Goal: Find specific page/section: Find specific page/section

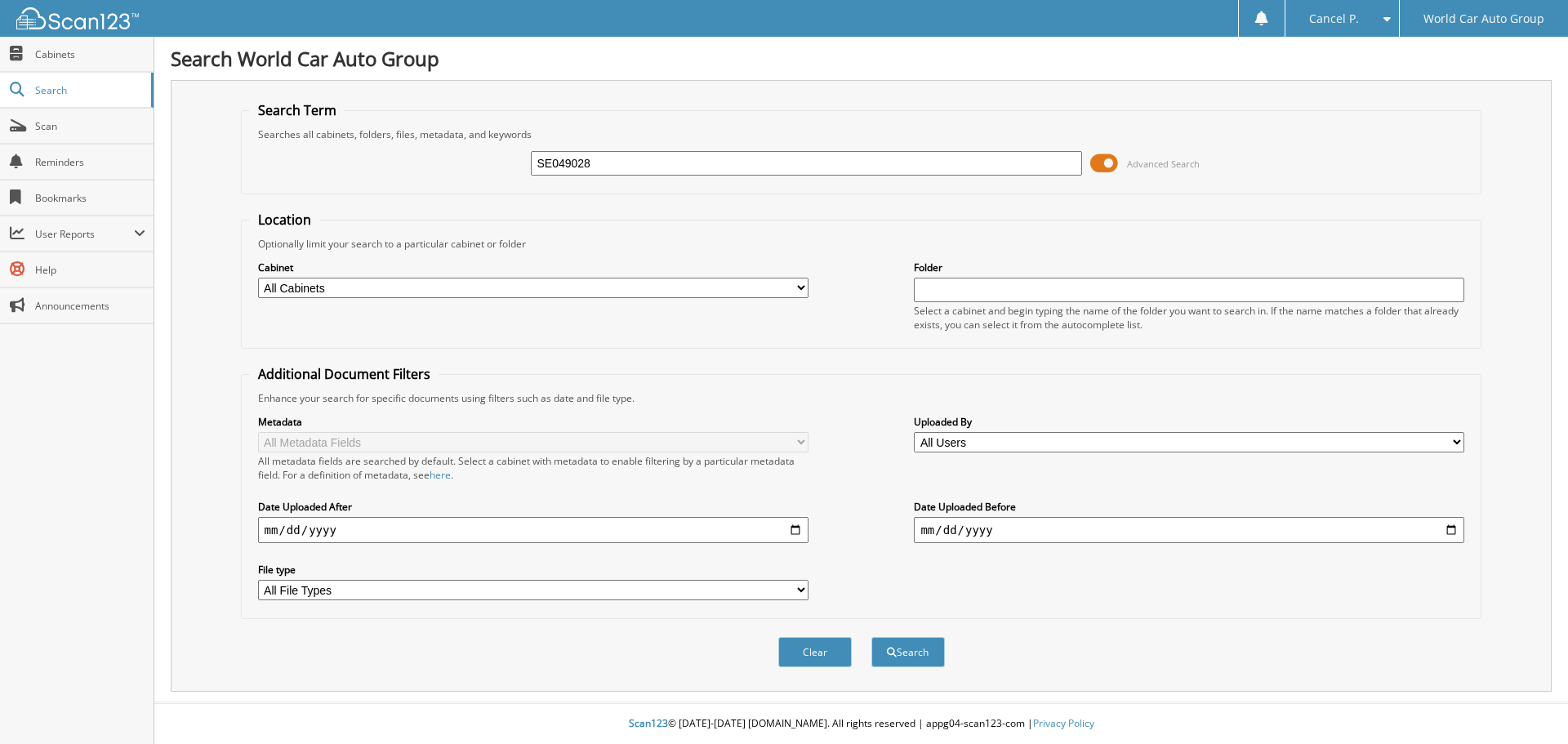
click at [1104, 168] on span at bounding box center [1105, 163] width 28 height 24
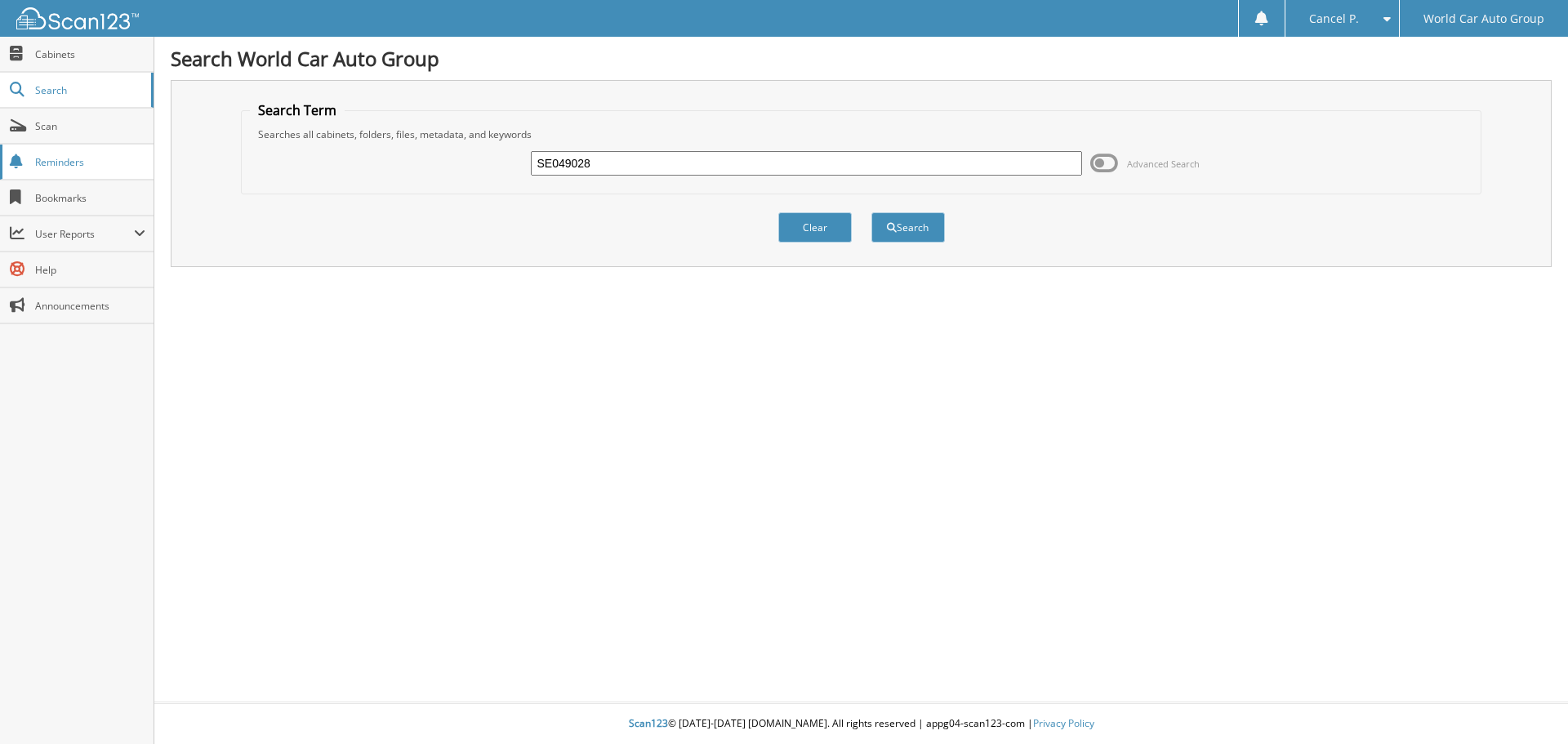
drag, startPoint x: 557, startPoint y: 167, endPoint x: 97, endPoint y: 173, distance: 460.0
click at [115, 177] on body "Cancel P. Settings Logout World Car Auto Group Close Cabinets Search" at bounding box center [784, 372] width 1568 height 744
type input "049028"
click at [883, 229] on button "Search" at bounding box center [907, 228] width 73 height 31
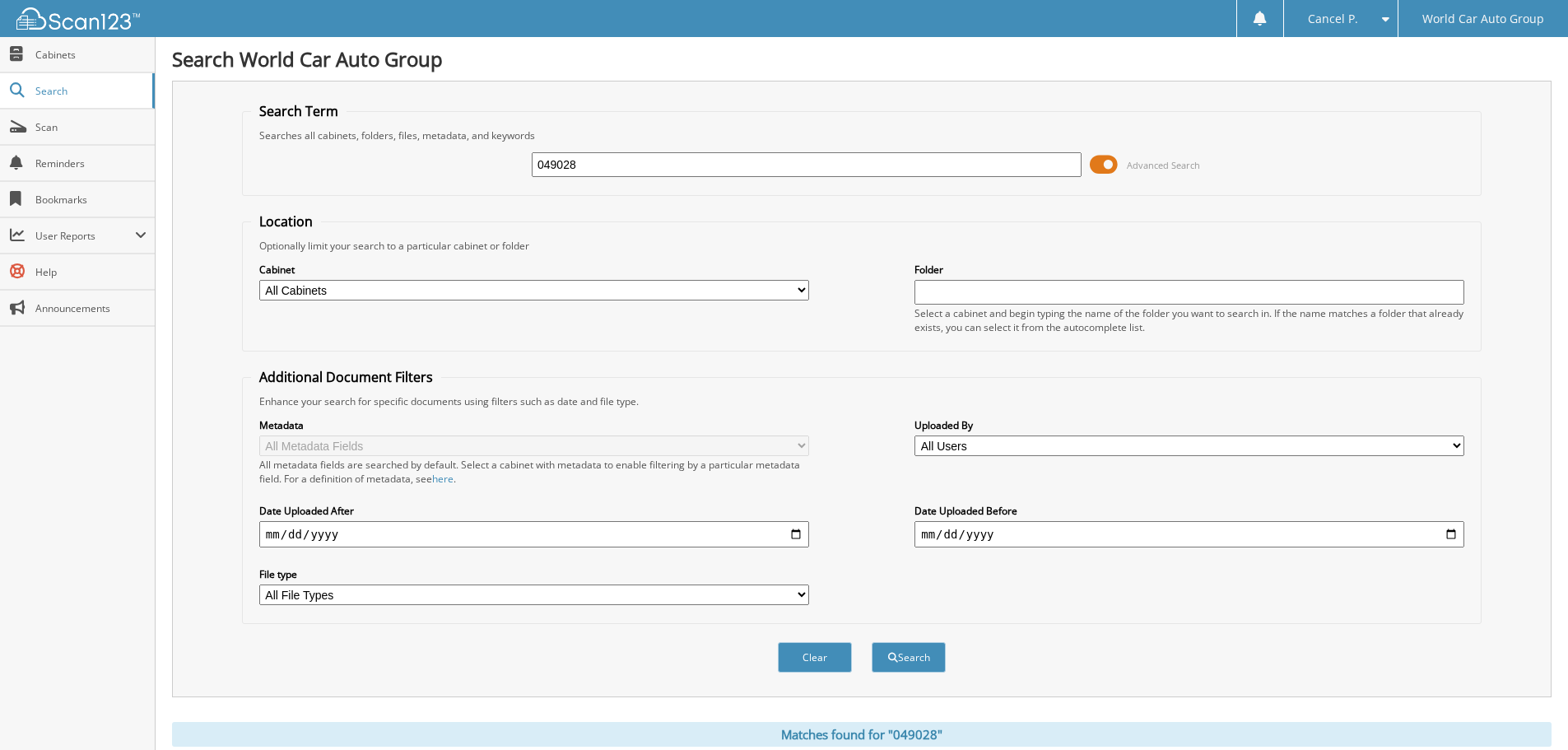
click at [1098, 169] on span at bounding box center [1104, 164] width 28 height 24
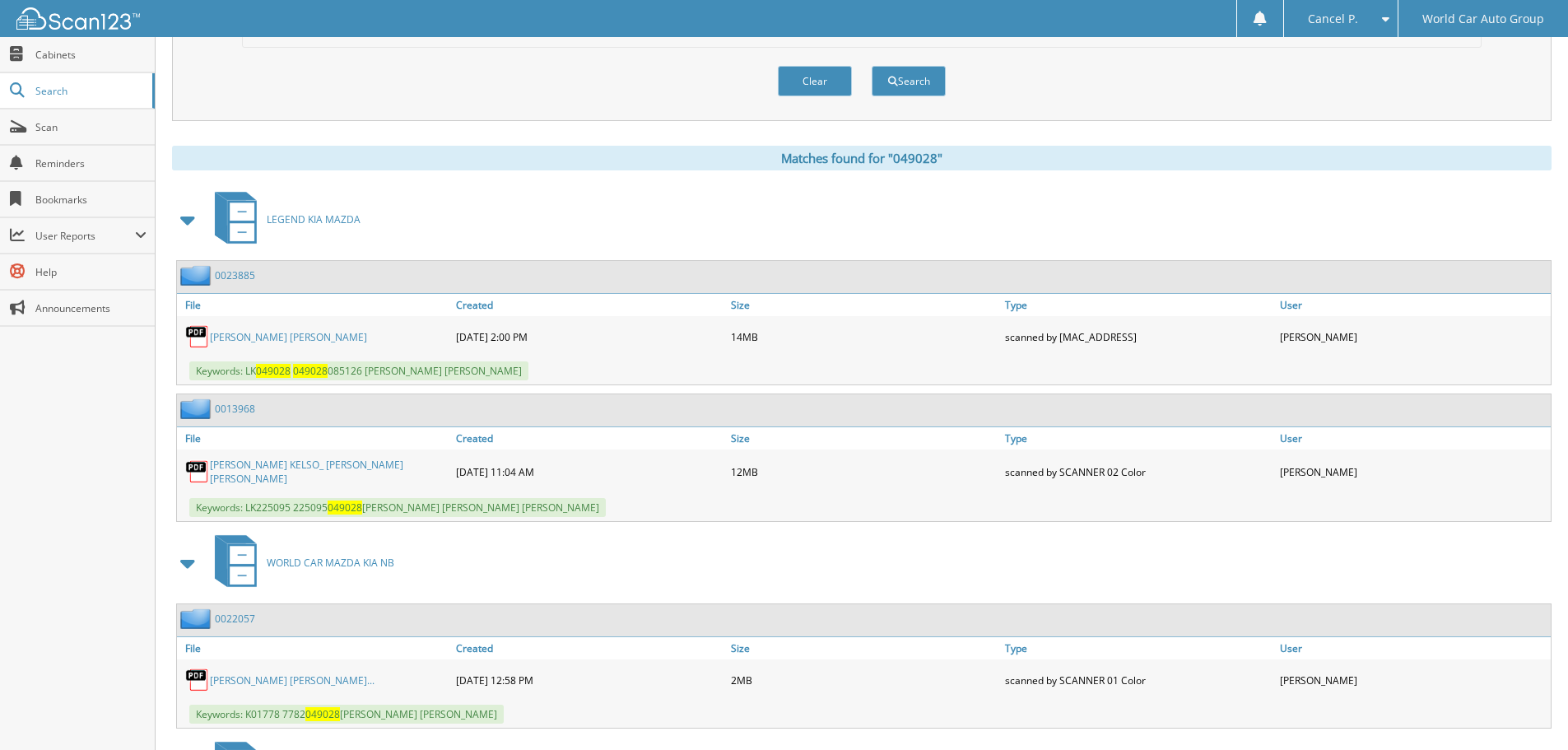
scroll to position [165, 0]
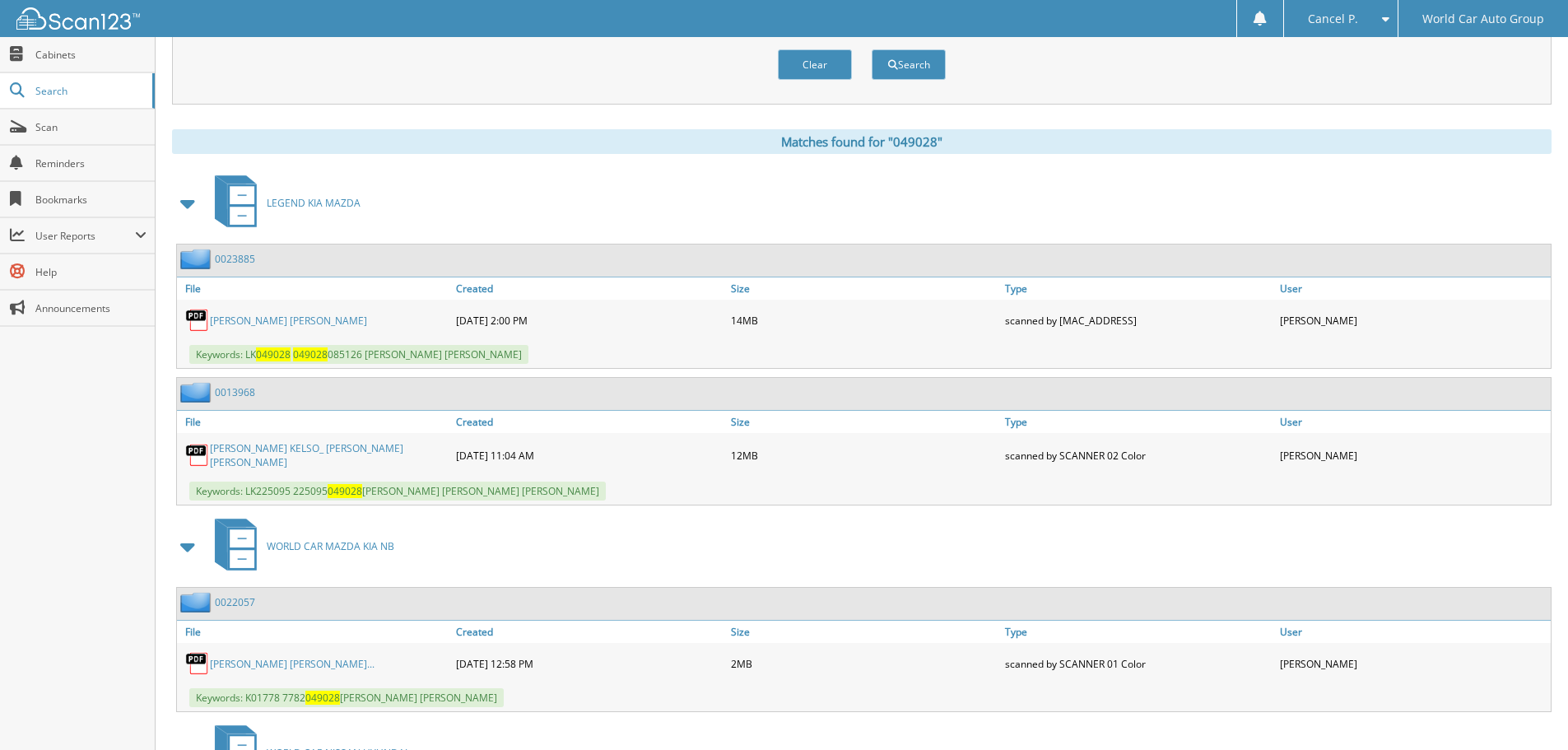
click at [242, 317] on link "NAOMY AIDE VALDEZ" at bounding box center [288, 320] width 158 height 14
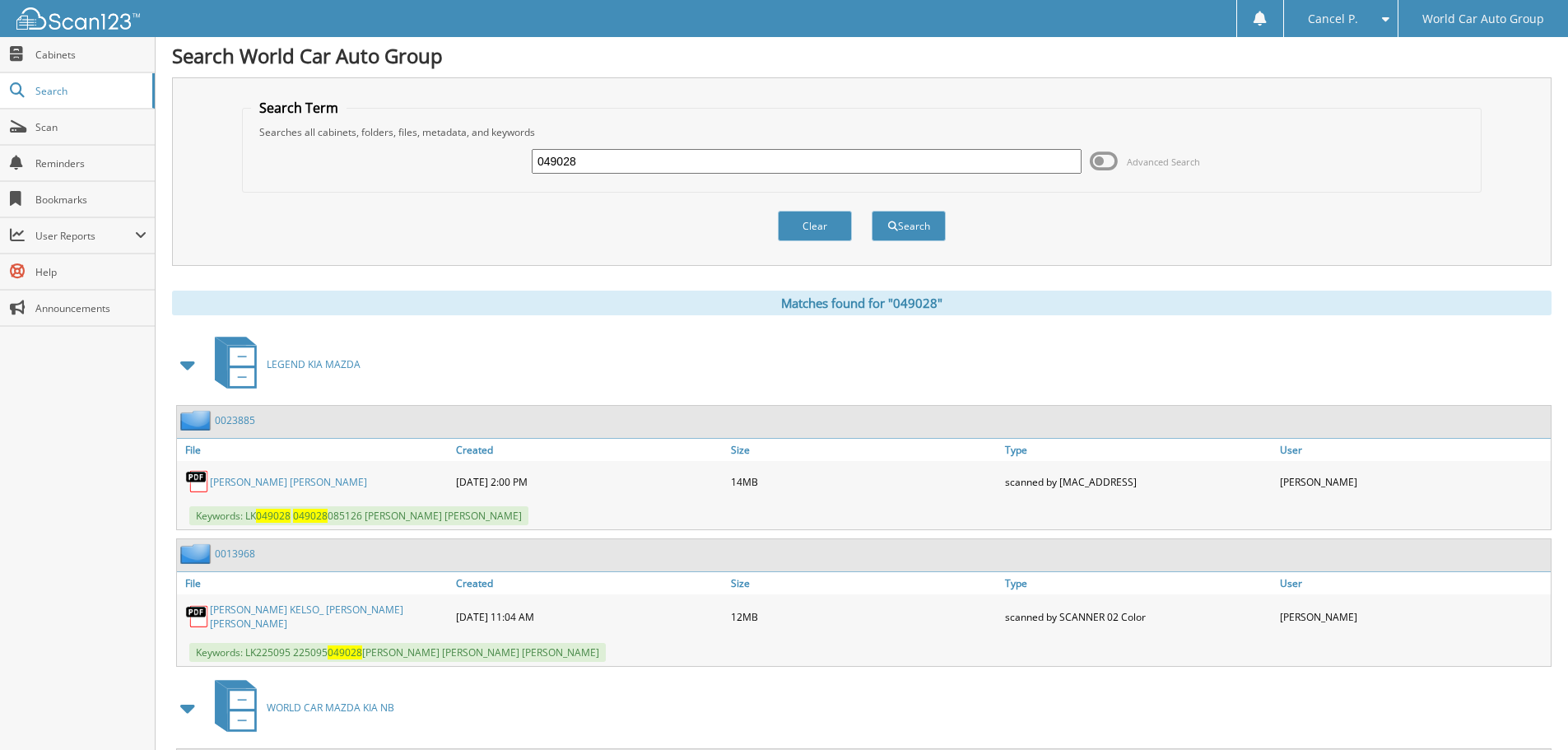
scroll to position [0, 0]
